Goal: Obtain resource: Obtain resource

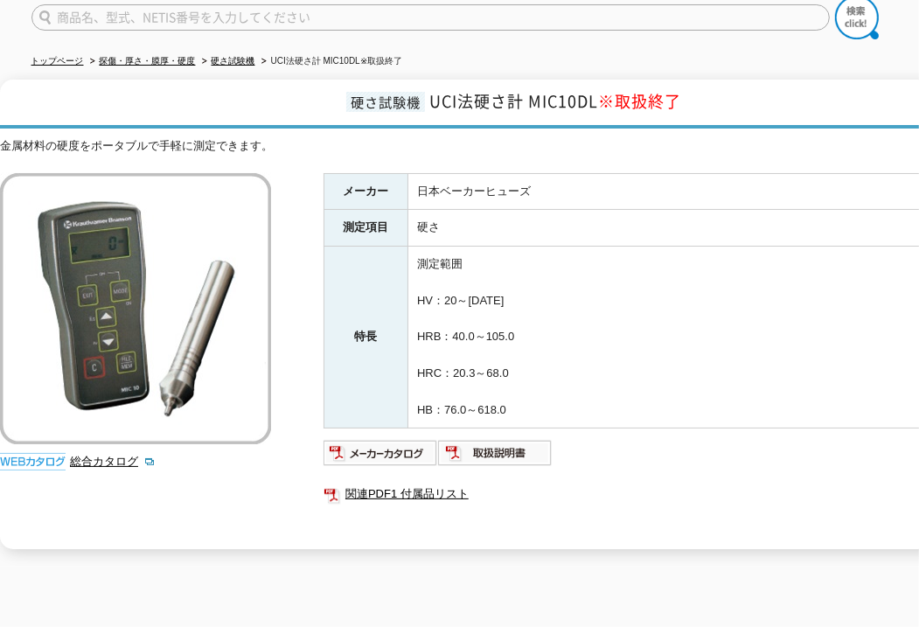
scroll to position [175, 0]
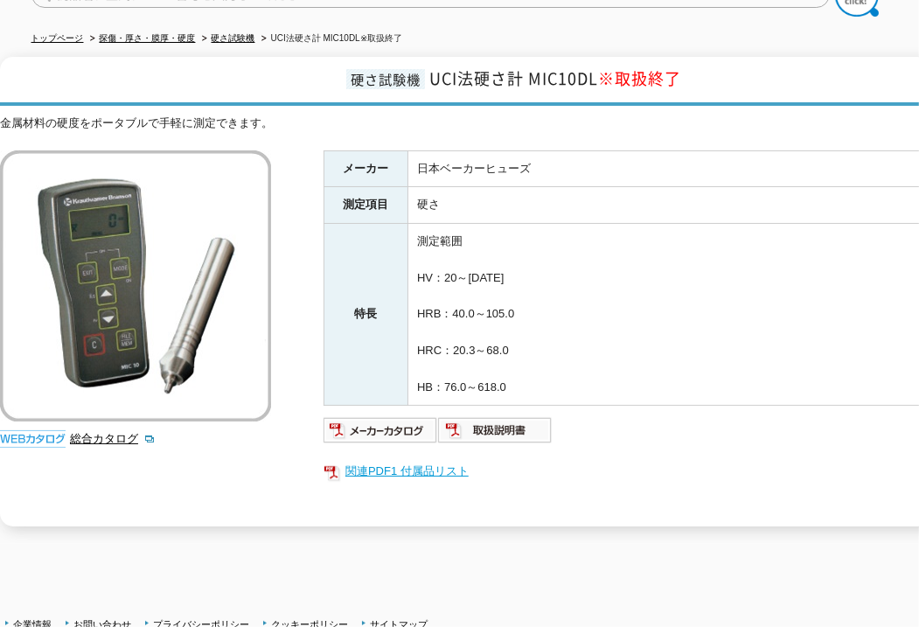
click at [416, 460] on link "関連PDF1 付属品リスト" at bounding box center [672, 471] width 699 height 23
click at [511, 416] on img at bounding box center [495, 430] width 115 height 28
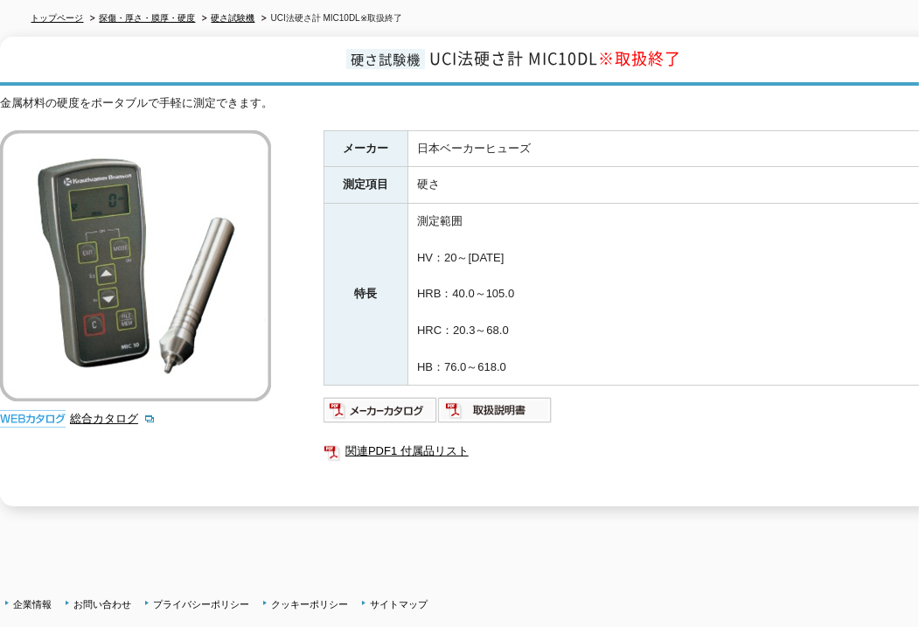
scroll to position [175, 0]
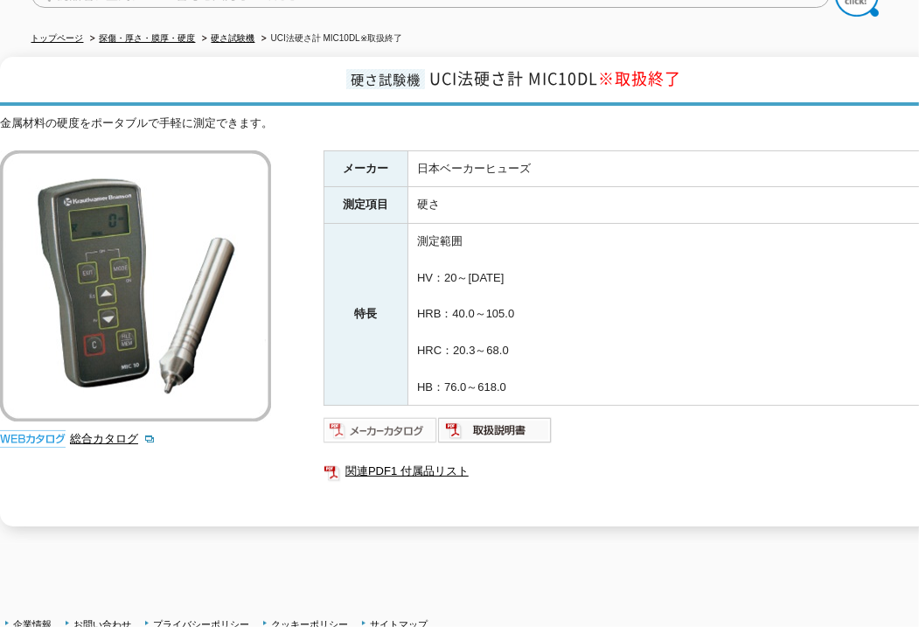
click at [397, 420] on img at bounding box center [380, 430] width 115 height 28
